Goal: Information Seeking & Learning: Learn about a topic

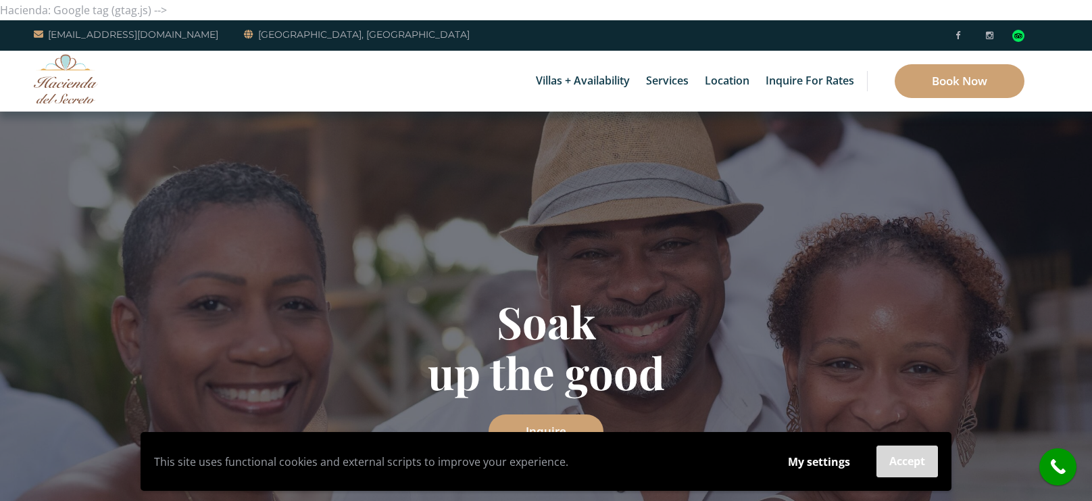
click at [913, 468] on button "Accept" at bounding box center [906, 461] width 61 height 32
click at [910, 461] on button "Accept" at bounding box center [906, 461] width 61 height 32
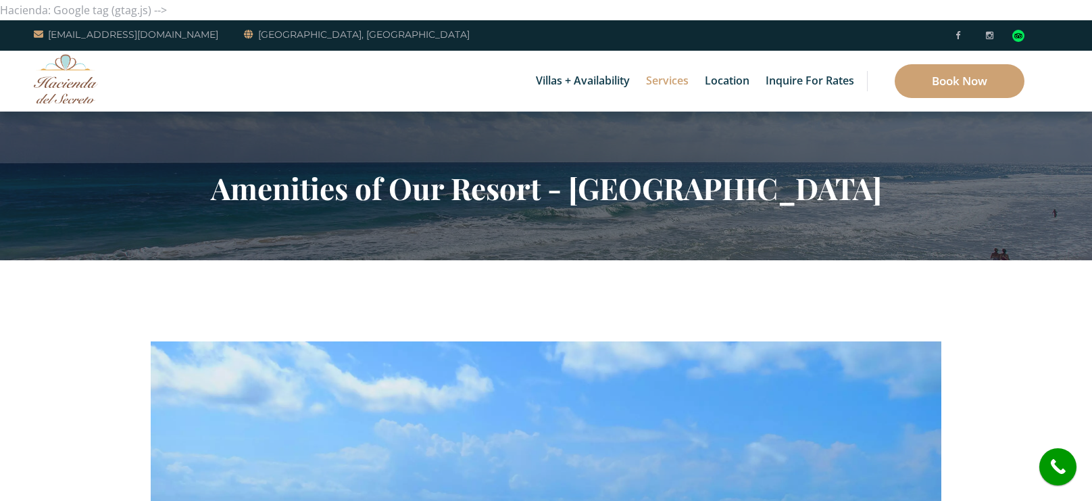
click at [338, 165] on section "Amenities of Our Resort - Hacienda Del Secreto" at bounding box center [546, 185] width 1092 height 149
click at [322, 186] on h2 "Amenities of Our Resort - Hacienda Del Secreto" at bounding box center [546, 187] width 790 height 35
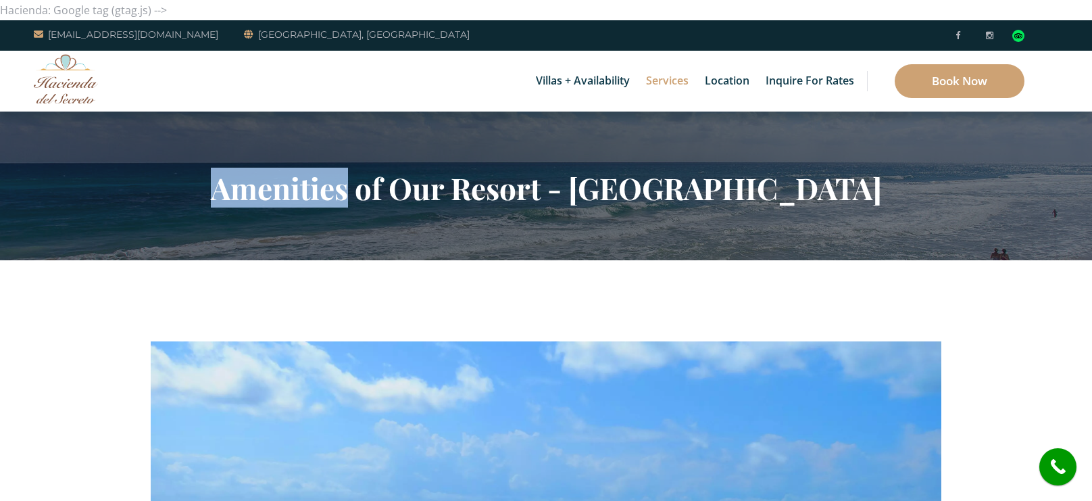
click at [322, 186] on h2 "Amenities of Our Resort - Hacienda Del Secreto" at bounding box center [546, 187] width 790 height 35
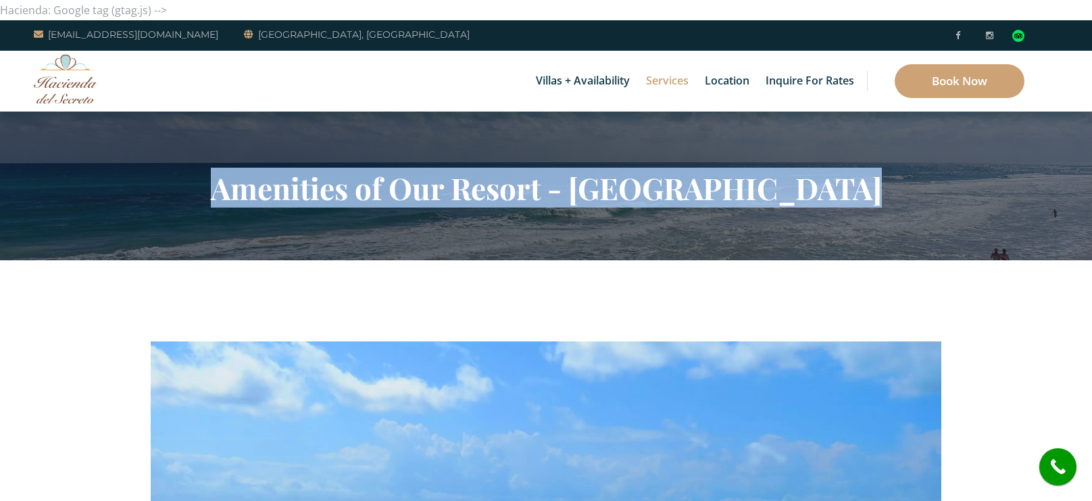
click at [322, 186] on h2 "Amenities of Our Resort - Hacienda Del Secreto" at bounding box center [546, 187] width 790 height 35
click at [318, 196] on h2 "Amenities of Our Resort - Hacienda Del Secreto" at bounding box center [546, 187] width 790 height 35
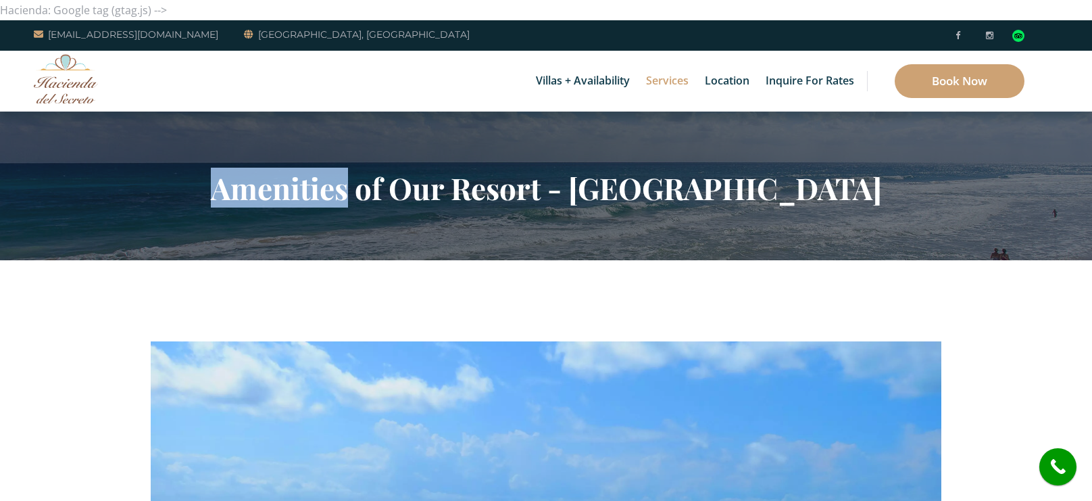
click at [318, 196] on h2 "Amenities of Our Resort - Hacienda Del Secreto" at bounding box center [546, 187] width 790 height 35
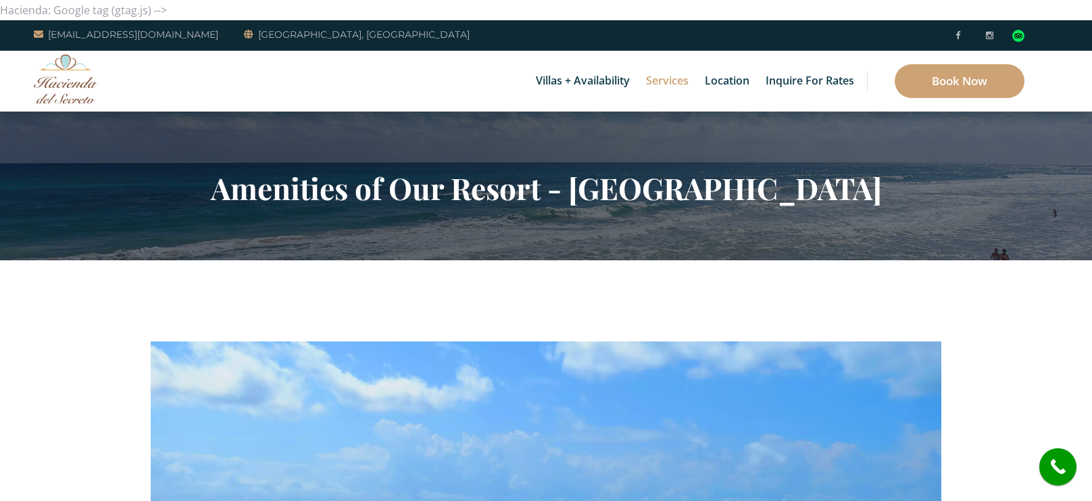
click at [286, 197] on h2 "Amenities of Our Resort - Hacienda Del Secreto" at bounding box center [546, 187] width 790 height 35
click at [286, 195] on h2 "Amenities of Our Resort - Hacienda Del Secreto" at bounding box center [546, 187] width 790 height 35
click at [284, 195] on h2 "Amenities of Our Resort - Hacienda Del Secreto" at bounding box center [546, 187] width 790 height 35
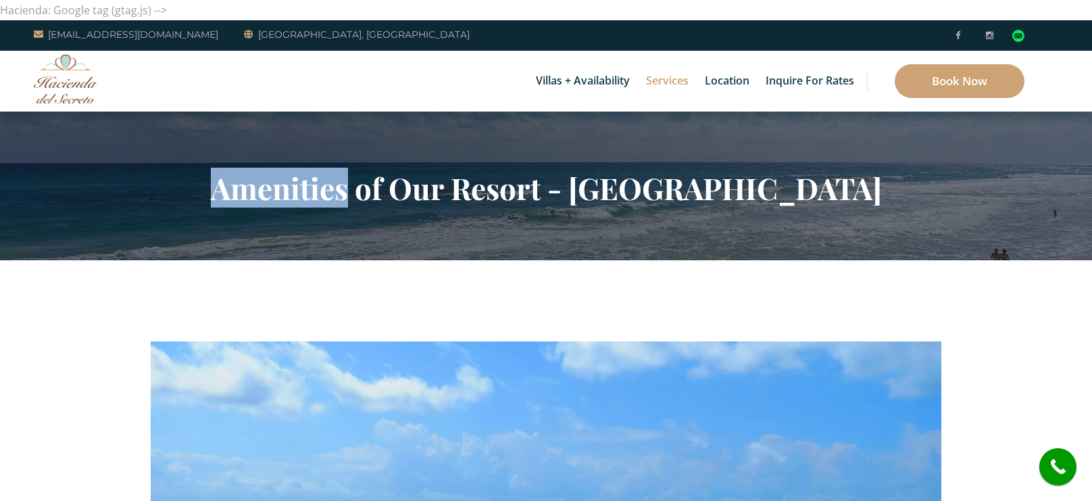
click at [284, 195] on h2 "Amenities of Our Resort - Hacienda Del Secreto" at bounding box center [546, 187] width 790 height 35
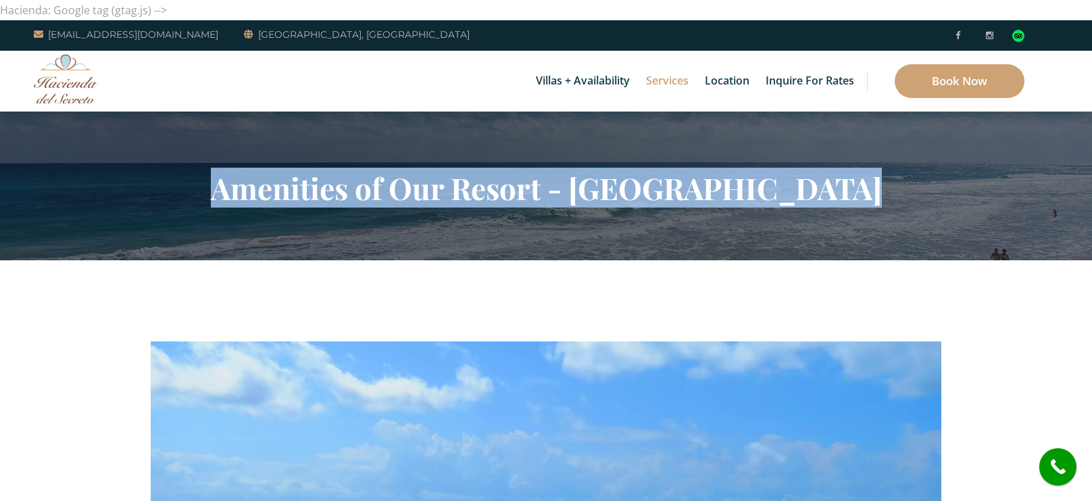
click at [284, 195] on h2 "Amenities of Our Resort - Hacienda Del Secreto" at bounding box center [546, 187] width 790 height 35
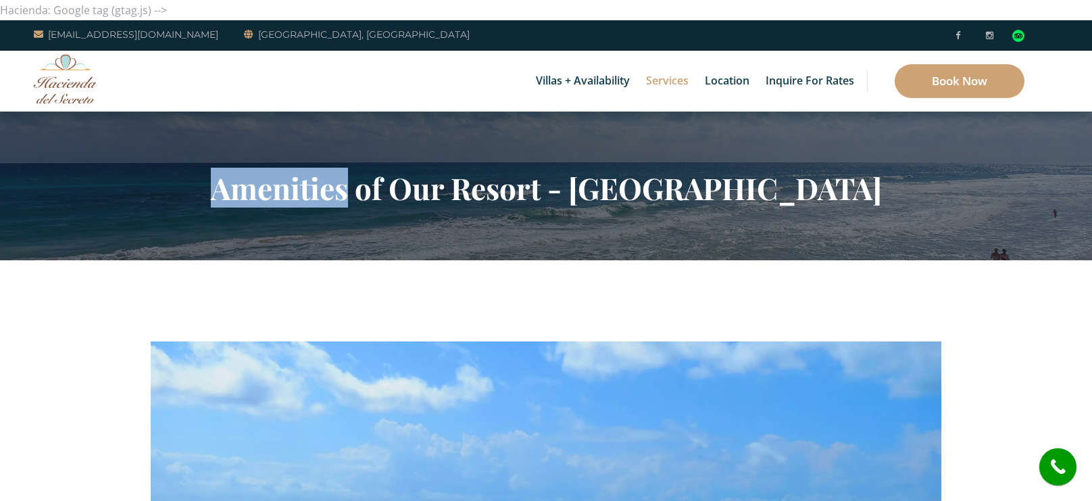
click at [284, 195] on h2 "Amenities of Our Resort - Hacienda Del Secreto" at bounding box center [546, 187] width 790 height 35
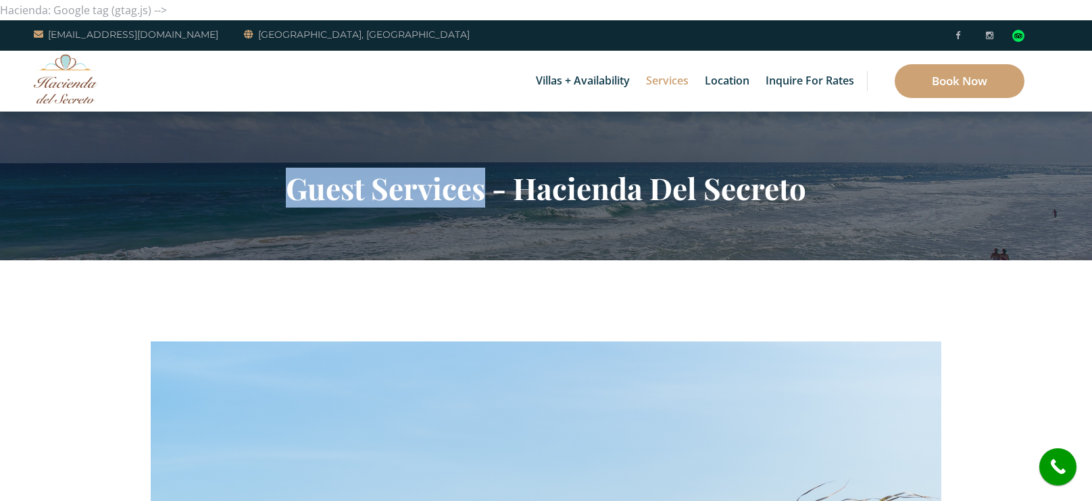
drag, startPoint x: 486, startPoint y: 196, endPoint x: 288, endPoint y: 193, distance: 198.0
click at [288, 193] on h2 "Guest Services - Hacienda Del Secreto" at bounding box center [546, 187] width 790 height 35
copy h2 "Guest Services"
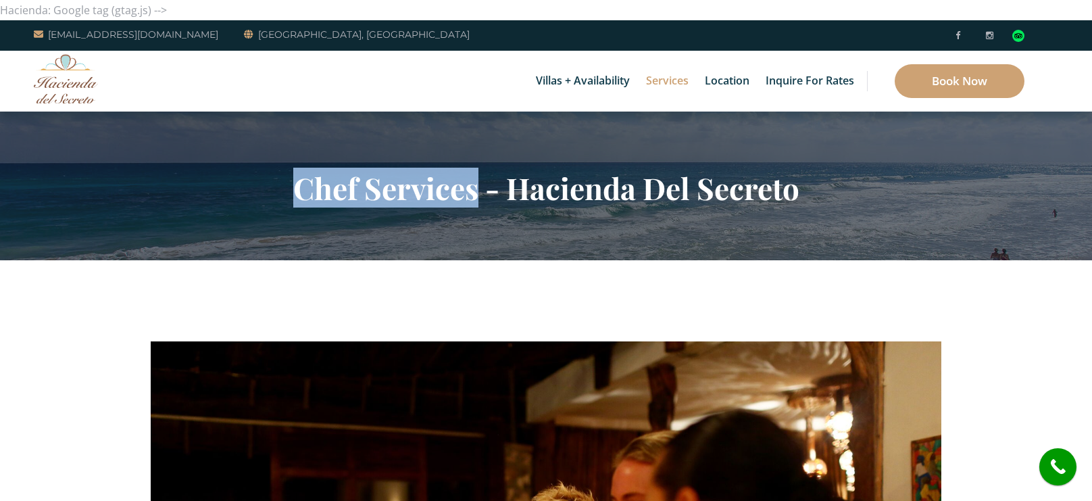
drag, startPoint x: 293, startPoint y: 181, endPoint x: 472, endPoint y: 195, distance: 178.9
click at [472, 195] on h2 "Chef Services - Hacienda Del Secreto" at bounding box center [546, 187] width 790 height 35
copy h2 "Chef Services"
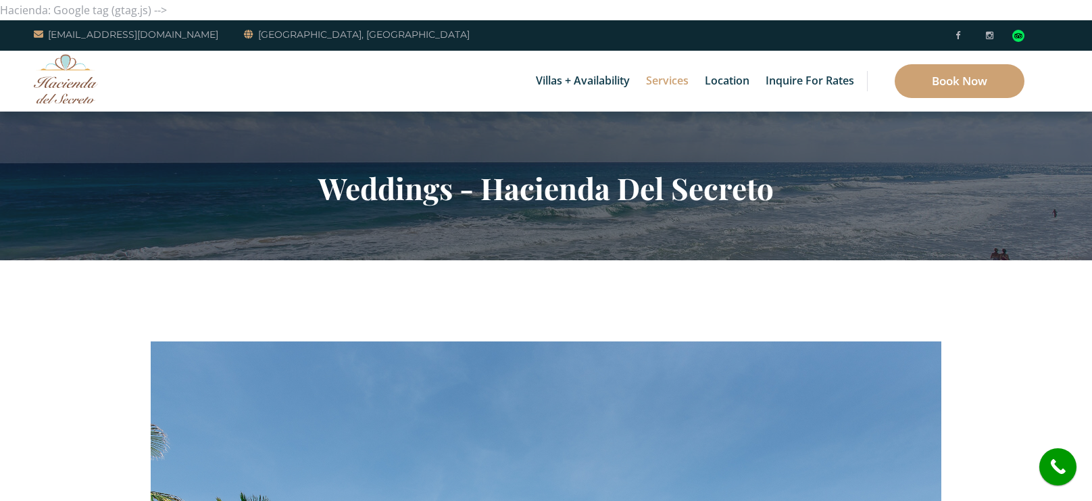
click at [380, 195] on h2 "Weddings - Hacienda Del Secreto" at bounding box center [546, 187] width 790 height 35
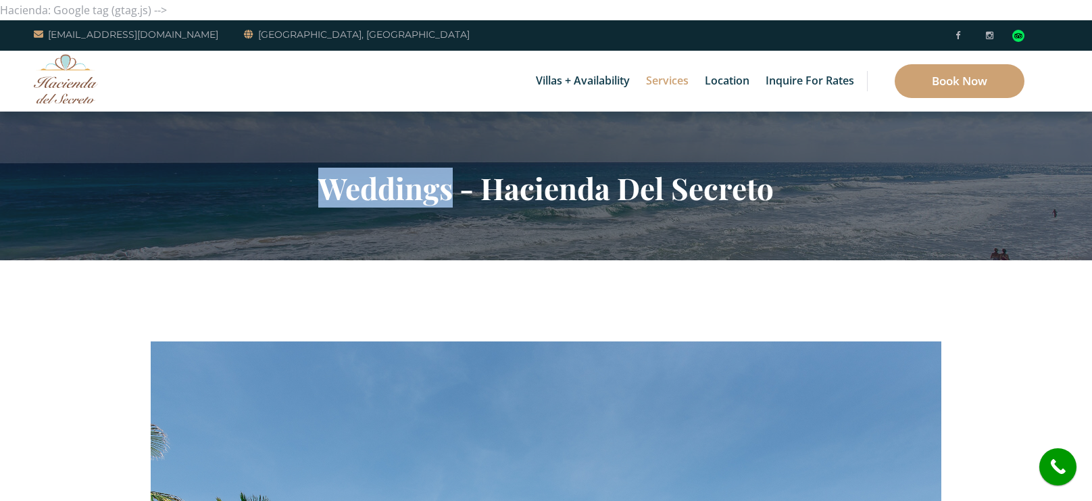
click at [380, 195] on h2 "Weddings - Hacienda Del Secreto" at bounding box center [546, 187] width 790 height 35
copy h2 "Weddings"
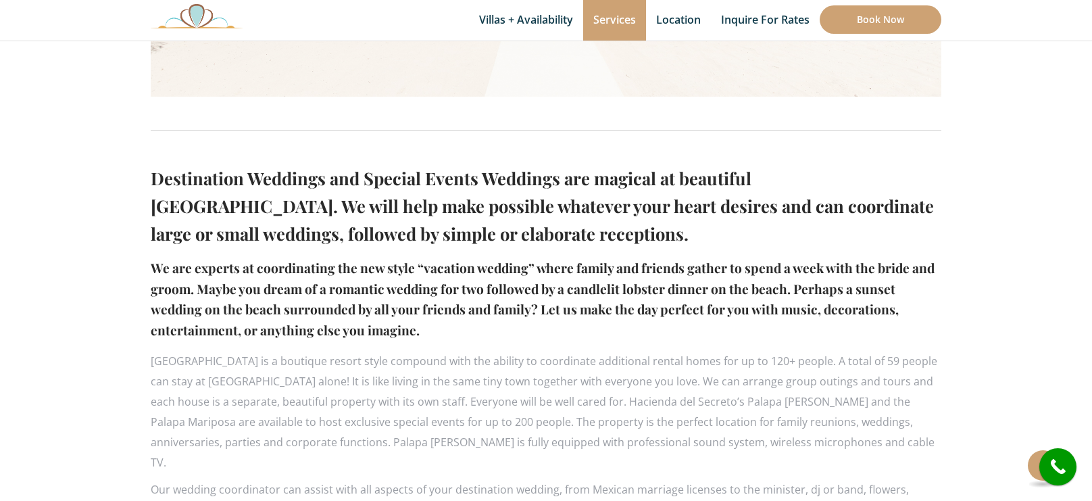
scroll to position [490, 0]
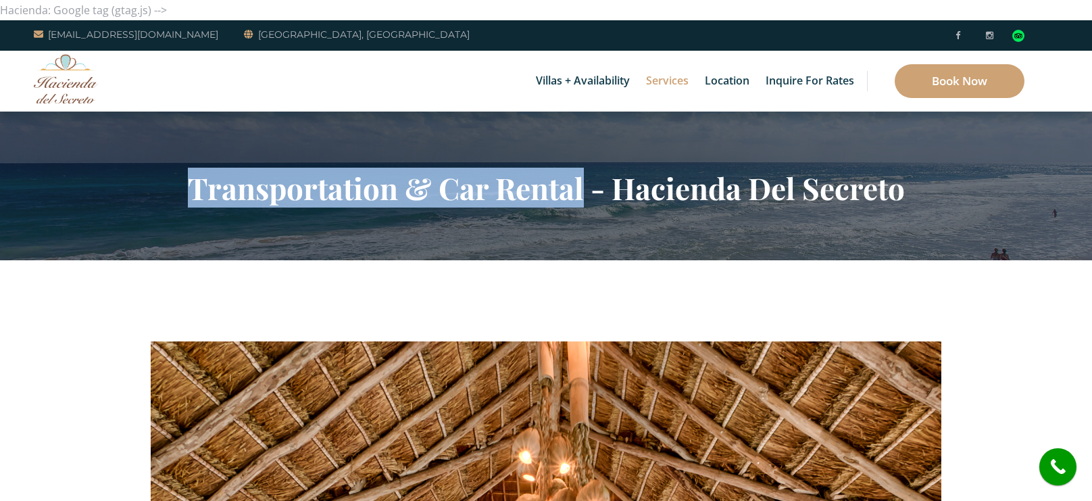
drag, startPoint x: 190, startPoint y: 193, endPoint x: 581, endPoint y: 195, distance: 390.5
click at [581, 195] on h2 "Transportation & Car Rental - Hacienda Del Secreto" at bounding box center [546, 187] width 790 height 35
copy h2 "Transportation & Car Rental"
